Goal: Information Seeking & Learning: Check status

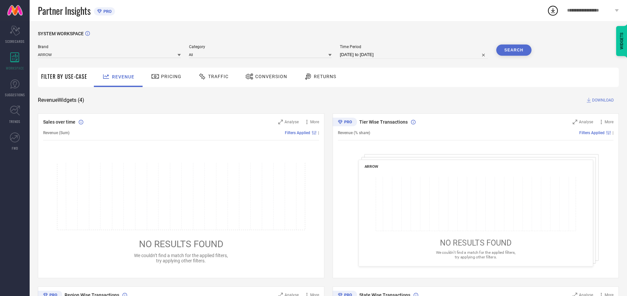
click at [212, 76] on span "Traffic" at bounding box center [218, 76] width 20 height 5
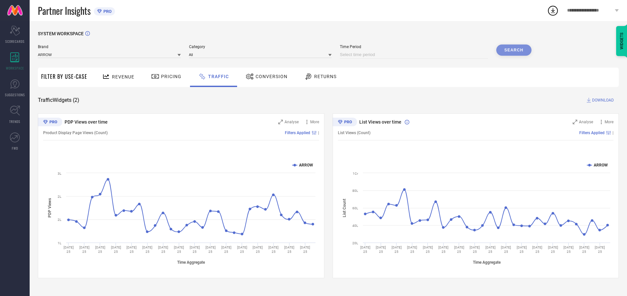
click at [415, 55] on input at bounding box center [414, 55] width 148 height 8
select select "7"
select select "2025"
select select "8"
select select "2025"
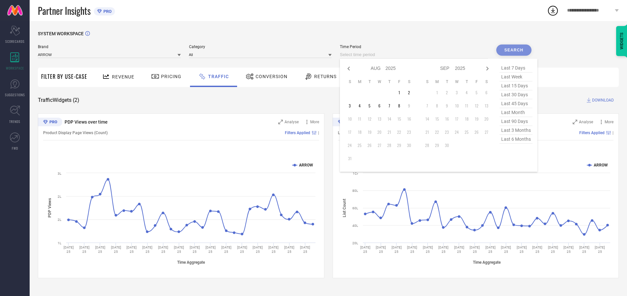
click at [381, 106] on td "6" at bounding box center [379, 106] width 10 height 10
type input "[DATE] to [DATE]"
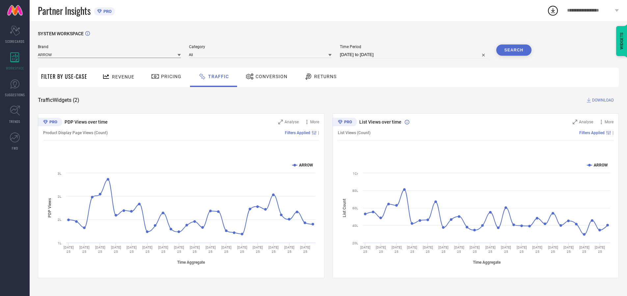
click at [110, 54] on input at bounding box center [109, 54] width 143 height 7
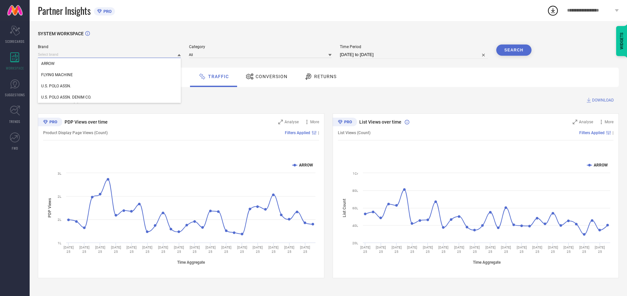
click at [110, 54] on input at bounding box center [109, 54] width 143 height 7
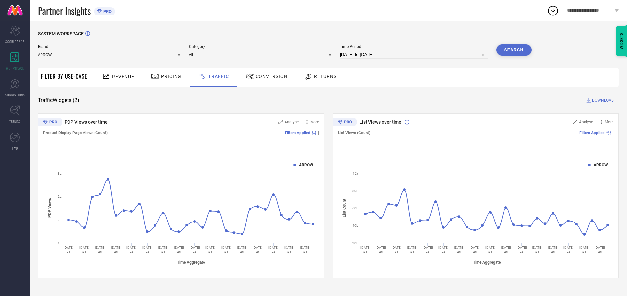
click at [110, 54] on input at bounding box center [109, 54] width 143 height 7
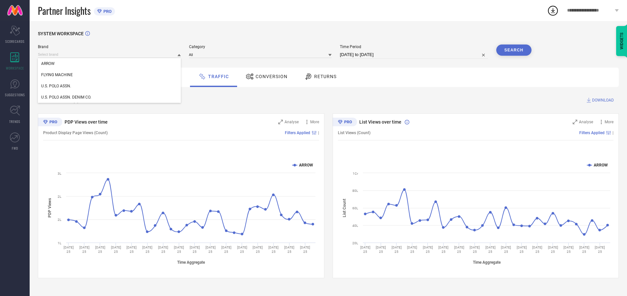
click at [110, 86] on div "U.S. POLO ASSN." at bounding box center [109, 85] width 143 height 11
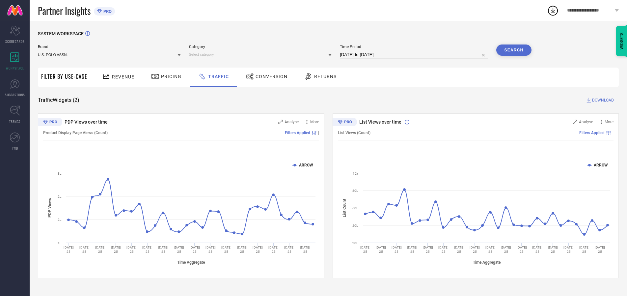
click at [262, 54] on input at bounding box center [260, 54] width 143 height 7
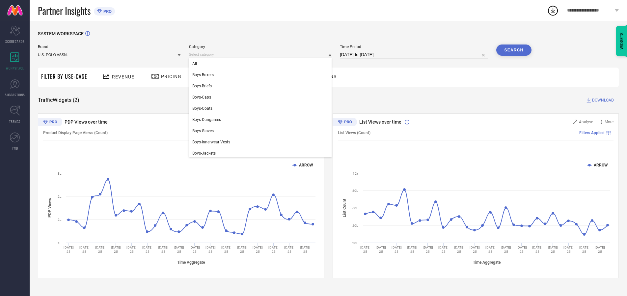
click at [262, 64] on div "All" at bounding box center [260, 63] width 143 height 11
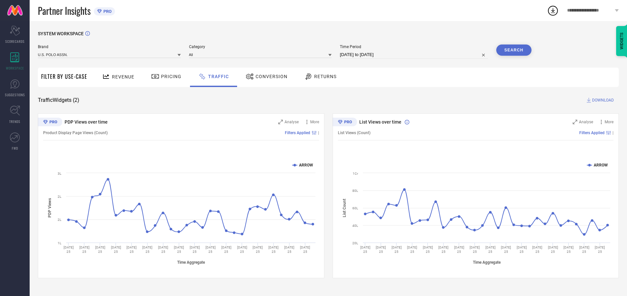
click at [513, 50] on button "Search" at bounding box center [514, 49] width 36 height 11
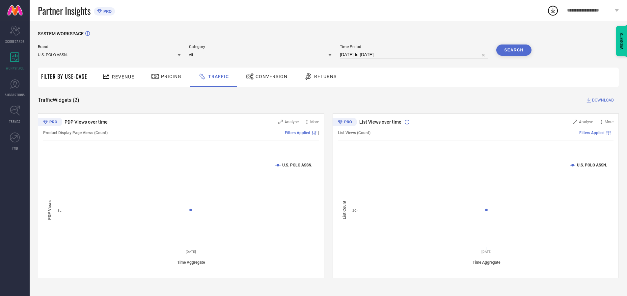
click at [602, 100] on span "DOWNLOAD" at bounding box center [603, 100] width 22 height 7
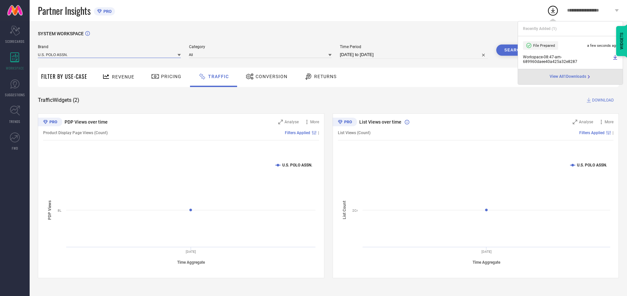
click at [110, 54] on input at bounding box center [109, 54] width 143 height 7
